Goal: Transaction & Acquisition: Purchase product/service

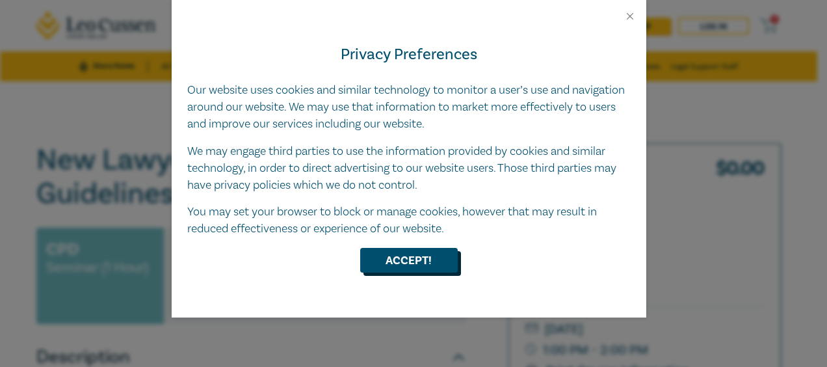
click at [411, 251] on button "Accept!" at bounding box center [409, 260] width 98 height 25
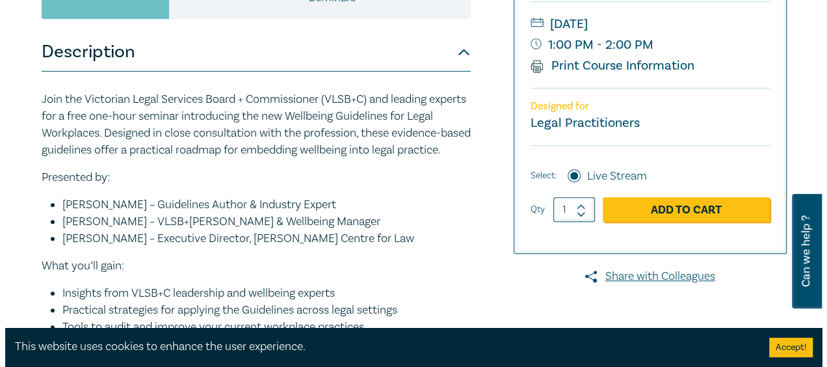
scroll to position [314, 0]
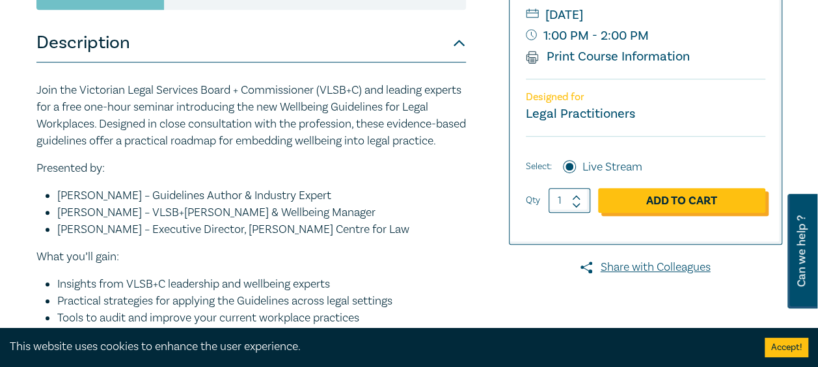
click at [686, 199] on link "Add to Cart" at bounding box center [681, 200] width 167 height 25
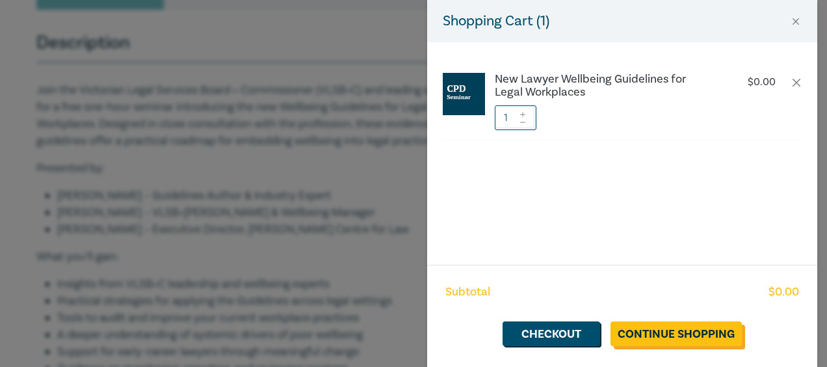
click at [700, 333] on link "Continue Shopping" at bounding box center [676, 333] width 131 height 25
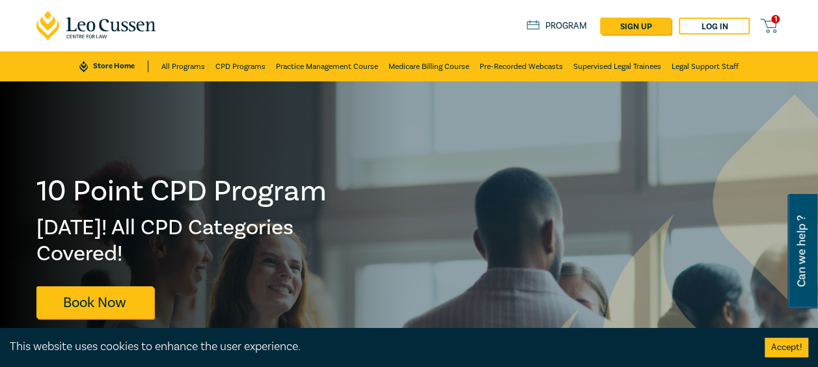
click at [770, 27] on icon at bounding box center [768, 26] width 16 height 16
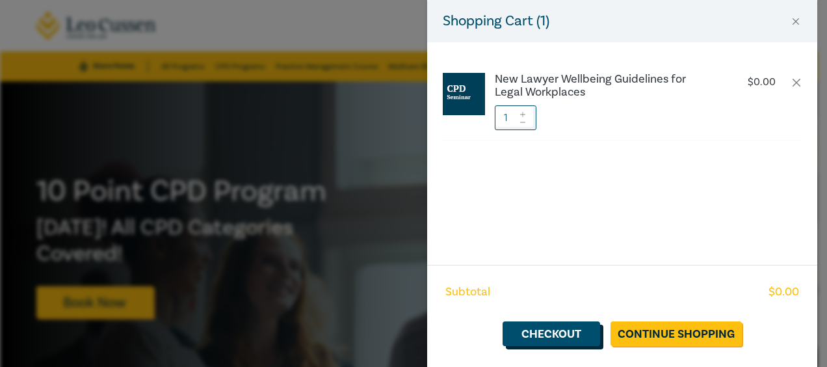
click at [562, 336] on link "Checkout" at bounding box center [552, 333] width 98 height 25
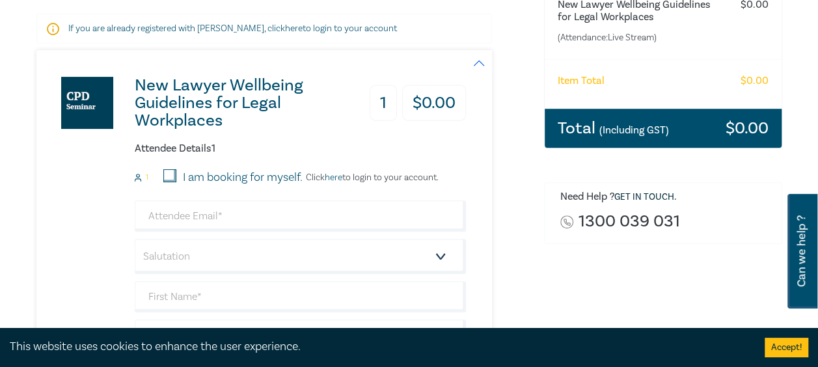
scroll to position [250, 0]
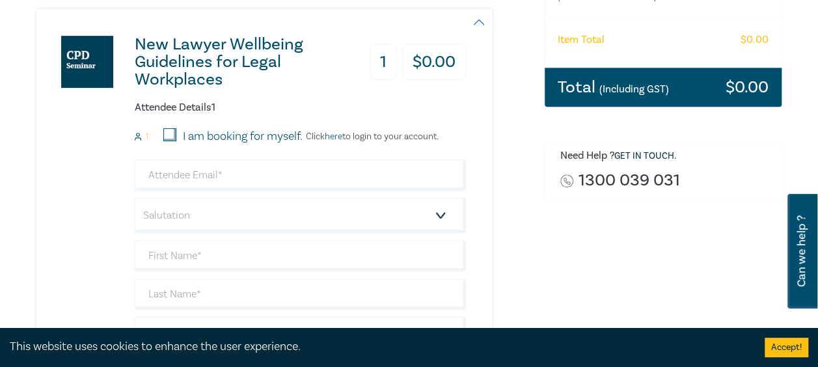
click at [172, 133] on input "I am booking for myself." at bounding box center [169, 134] width 13 height 13
checkbox input "true"
click at [198, 176] on input "email" at bounding box center [300, 174] width 331 height 31
type input "[PERSON_NAME][EMAIL_ADDRESS][DOMAIN_NAME]"
click at [189, 218] on select "Salutation Mr. Mrs. Ms. Miss Dr. Prof. Other" at bounding box center [300, 215] width 331 height 35
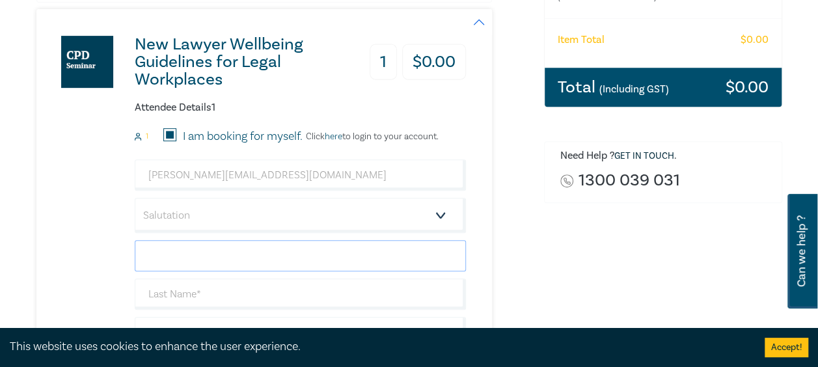
click at [198, 256] on input "text" at bounding box center [300, 255] width 331 height 31
type input "[PERSON_NAME]"
type input "U"
type input "[PERSON_NAME]"
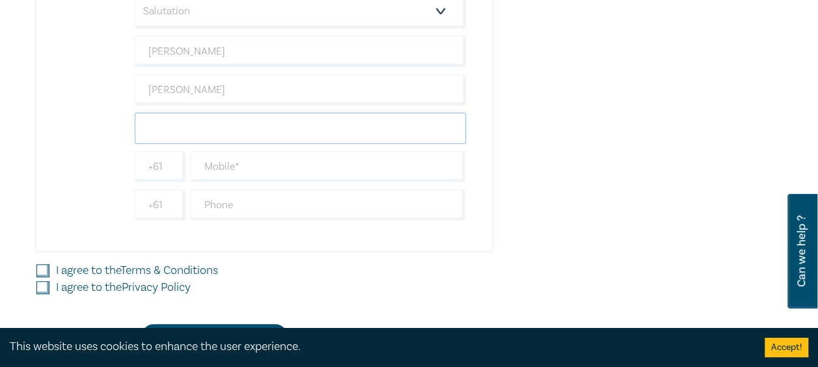
scroll to position [451, 0]
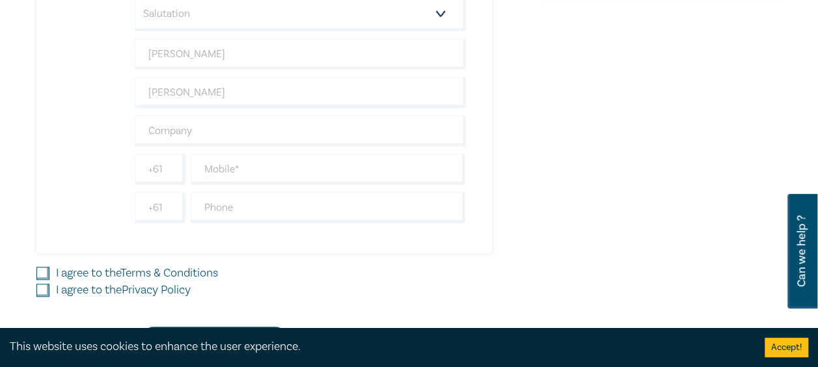
click at [77, 124] on div "New Lawyer Wellbeing Guidelines for Legal Workplaces 1 $ 0.00 Attendee Details …" at bounding box center [250, 30] width 429 height 446
click at [198, 126] on input "text" at bounding box center [300, 130] width 331 height 31
type input "Nest Legal"
click at [225, 213] on input "text" at bounding box center [328, 207] width 275 height 31
click at [71, 168] on div "New Lawyer Wellbeing Guidelines for Legal Workplaces 1 $ 0.00 Attendee Details …" at bounding box center [250, 30] width 429 height 446
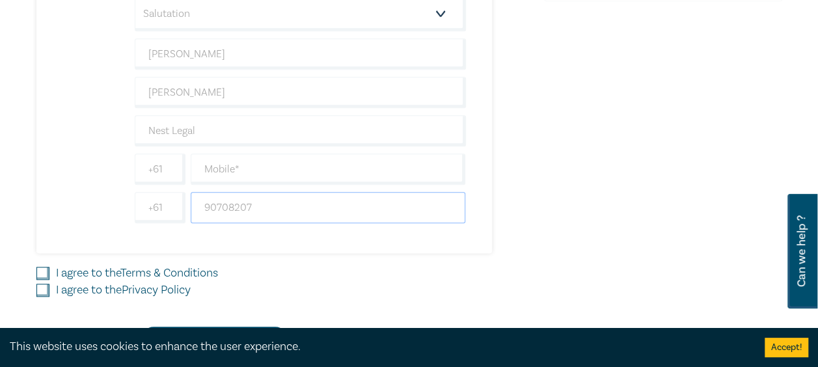
click at [202, 203] on input "90708207" at bounding box center [328, 207] width 275 height 31
drag, startPoint x: 277, startPoint y: 200, endPoint x: 177, endPoint y: 197, distance: 100.2
click at [177, 197] on div "[PHONE_NUMBER]" at bounding box center [300, 207] width 336 height 31
type input "0390708207"
click at [252, 167] on input "text" at bounding box center [328, 169] width 275 height 31
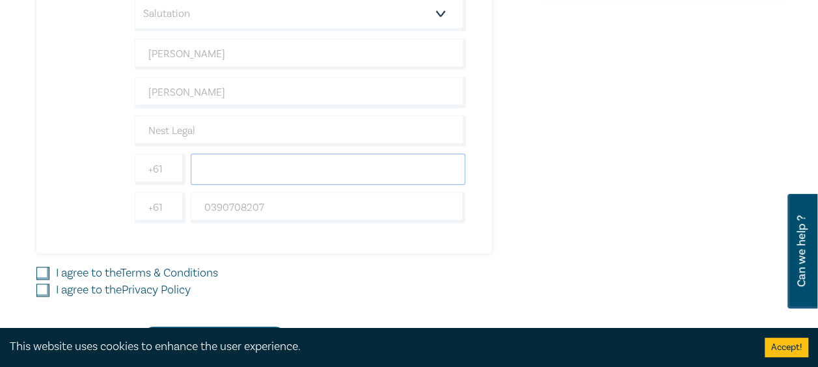
paste input "0390708207"
type input "0390708207"
click at [56, 176] on div "New Lawyer Wellbeing Guidelines for Legal Workplaces 1 $ 0.00 Attendee Details …" at bounding box center [250, 30] width 429 height 446
click at [46, 271] on input "I agree to the Terms & Conditions" at bounding box center [42, 273] width 13 height 13
checkbox input "true"
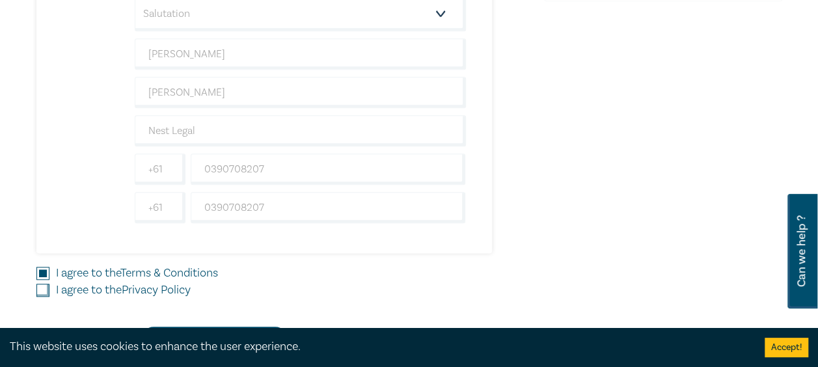
click at [44, 286] on input "I agree to the Privacy Policy" at bounding box center [42, 290] width 13 height 13
checkbox input "true"
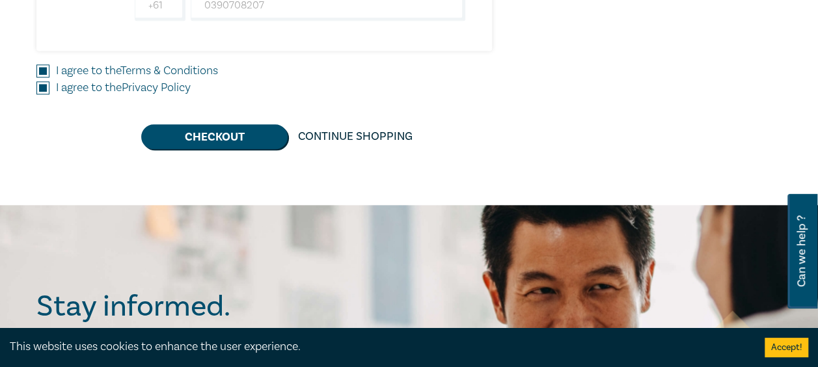
scroll to position [661, 0]
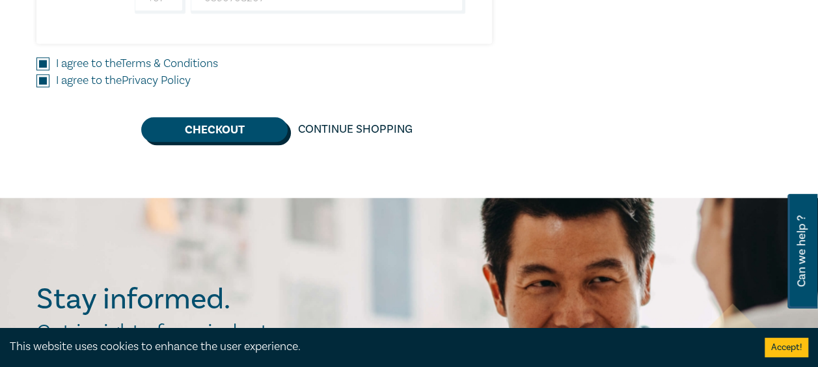
click at [237, 121] on button "Checkout" at bounding box center [214, 129] width 146 height 25
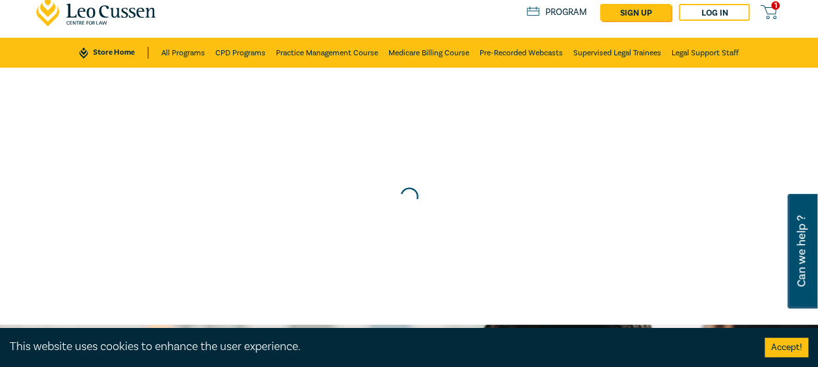
scroll to position [0, 0]
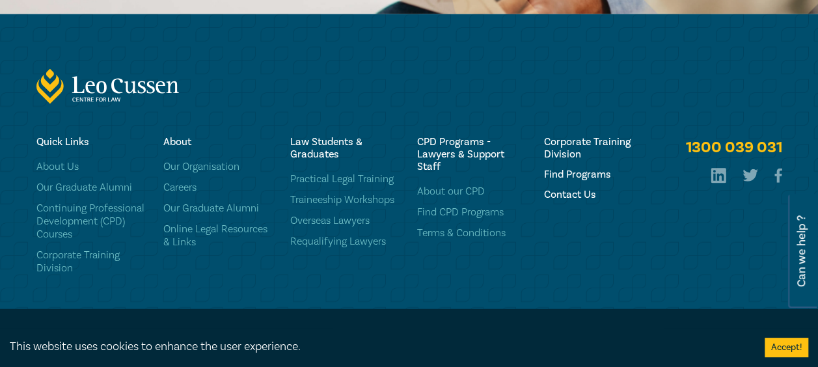
scroll to position [1584, 0]
